Goal: Navigation & Orientation: Find specific page/section

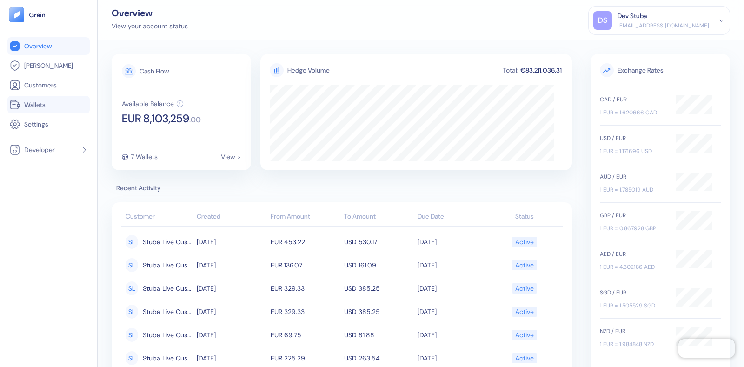
click at [40, 104] on span "Wallets" at bounding box center [34, 104] width 21 height 9
